Goal: Find specific page/section: Find specific page/section

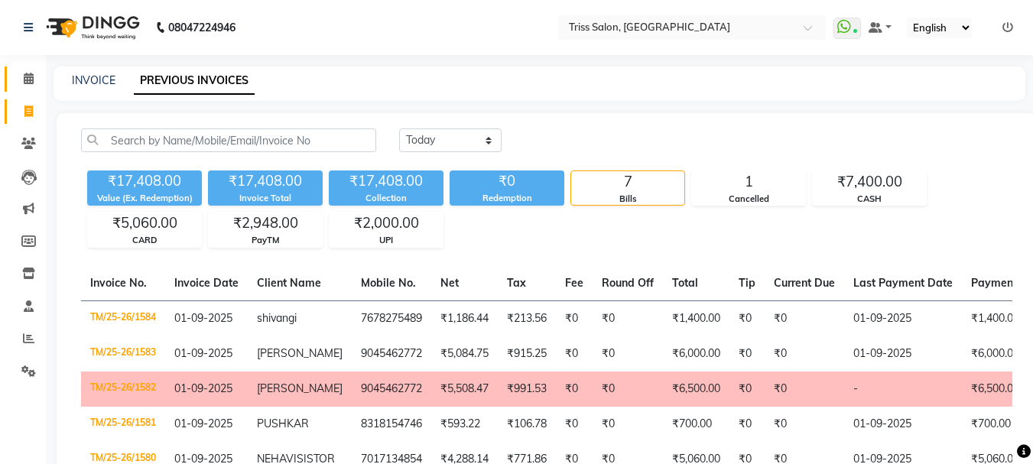
click at [27, 83] on icon at bounding box center [29, 78] width 10 height 11
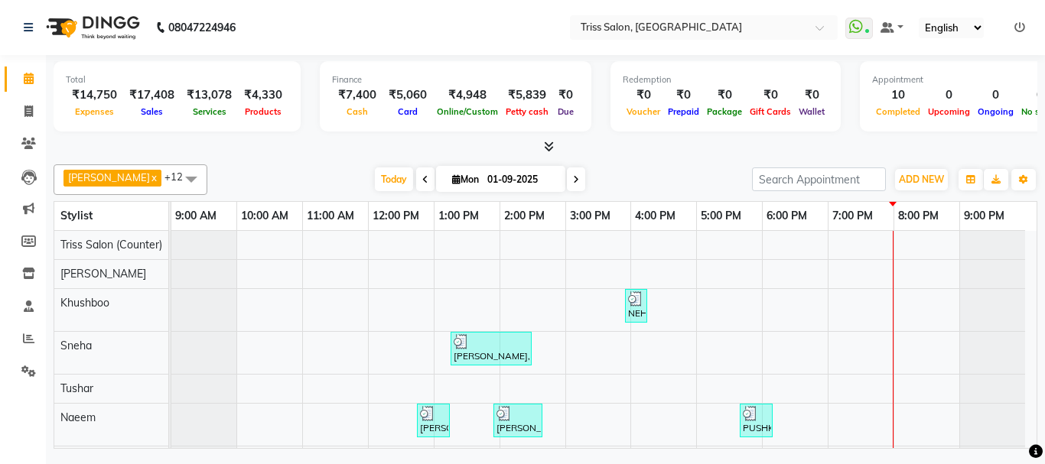
click at [24, 82] on icon at bounding box center [29, 78] width 10 height 11
click at [1019, 27] on icon at bounding box center [1019, 27] width 11 height 11
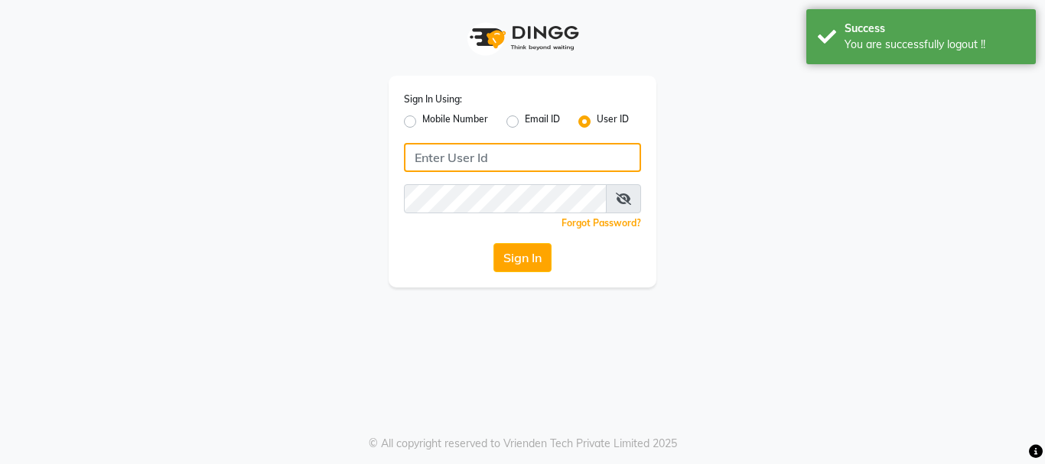
type input "8755001716"
